Goal: Task Accomplishment & Management: Manage account settings

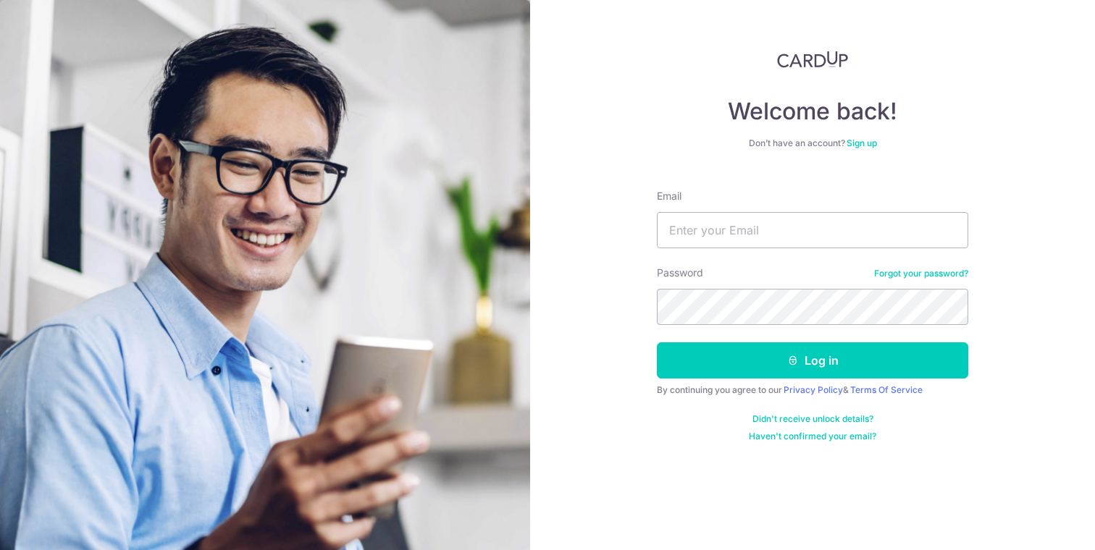
type input "Mitlanevo@hotmail.com"
click at [657, 342] on button "Log in" at bounding box center [812, 360] width 311 height 36
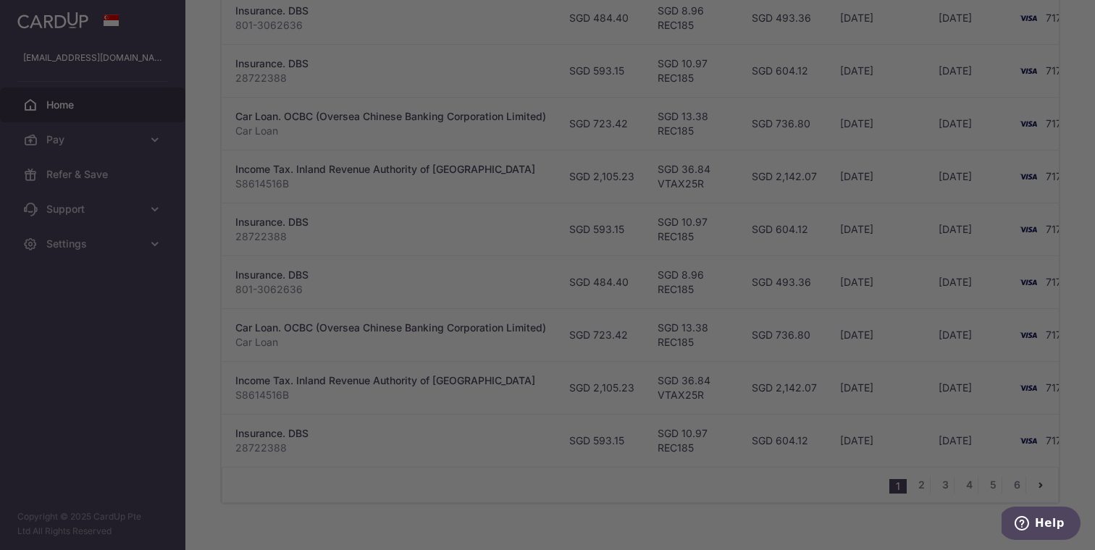
scroll to position [0, 356]
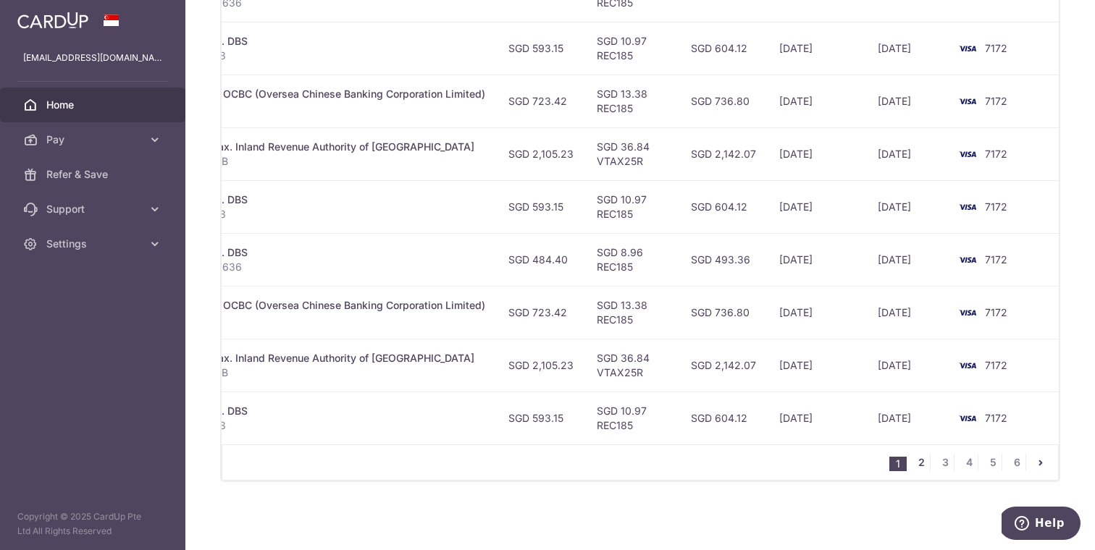
click at [914, 460] on link "2" at bounding box center [920, 462] width 17 height 17
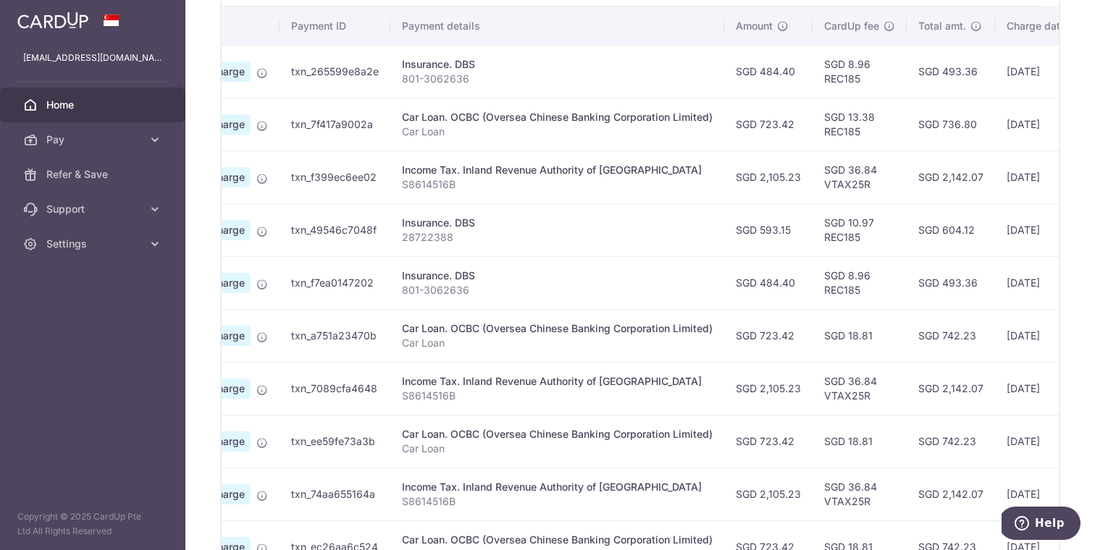
scroll to position [443, 0]
